Goal: Find contact information: Obtain details needed to contact an individual or organization

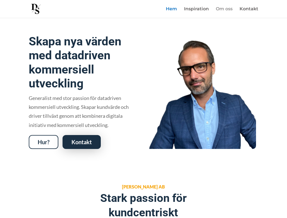
click at [223, 7] on link "Om oss" at bounding box center [224, 12] width 17 height 11
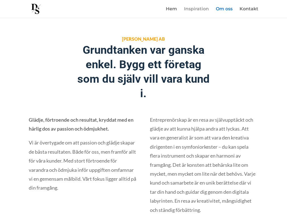
click at [200, 8] on link "Inspiration" at bounding box center [196, 12] width 25 height 11
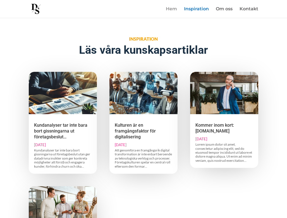
click at [172, 9] on link "Hem" at bounding box center [171, 12] width 11 height 11
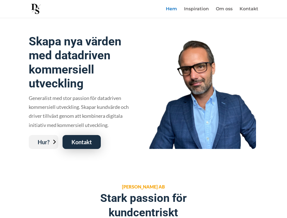
click at [41, 143] on link "Hur?" at bounding box center [44, 142] width 30 height 14
click at [223, 8] on link "Om oss" at bounding box center [224, 12] width 17 height 11
drag, startPoint x: 156, startPoint y: 187, endPoint x: 125, endPoint y: 186, distance: 31.3
click at [125, 186] on span "[PERSON_NAME] AB" at bounding box center [143, 186] width 43 height 5
copy span "DANIEL SNYGG"
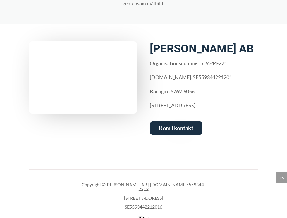
scroll to position [323, 0]
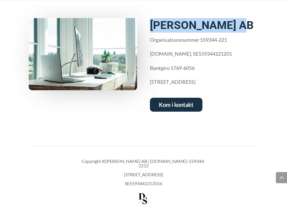
drag, startPoint x: 233, startPoint y: 23, endPoint x: 149, endPoint y: 22, distance: 84.5
click at [149, 22] on div "[PERSON_NAME] AB Organisationsnummer 559344-221 [DOMAIN_NAME]. SE559344221201 B…" at bounding box center [143, 64] width 229 height 105
copy h2 "[PERSON_NAME] AB"
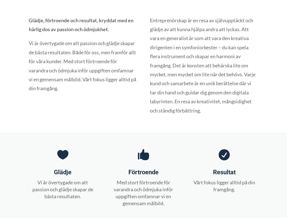
scroll to position [0, 0]
